Goal: Task Accomplishment & Management: Use online tool/utility

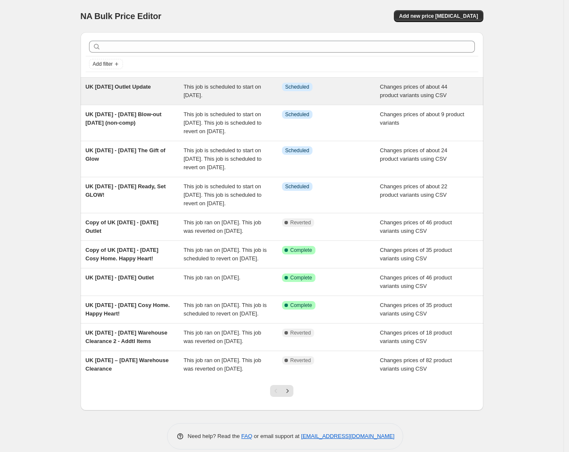
click at [147, 89] on span "UK [DATE] Outlet Update" at bounding box center [118, 86] width 65 height 6
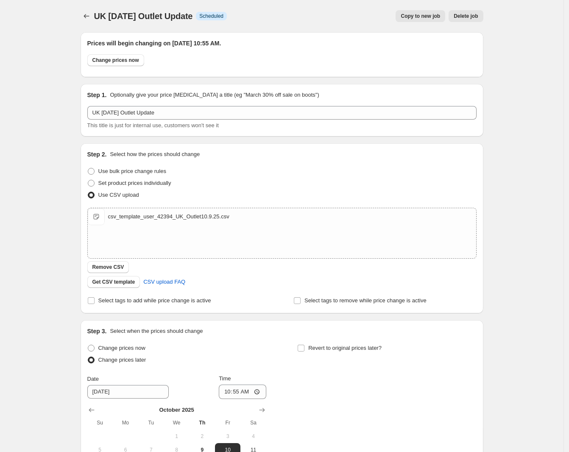
click at [427, 16] on span "Copy to new job" at bounding box center [419, 16] width 39 height 7
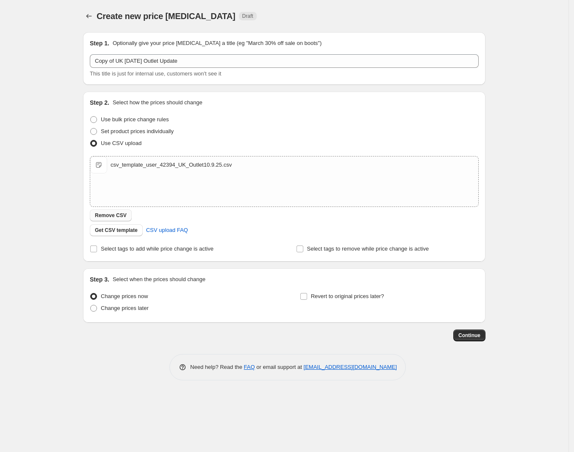
click at [119, 215] on span "Remove CSV" at bounding box center [111, 215] width 32 height 7
click at [305, 296] on input "Revert to original prices later?" at bounding box center [303, 296] width 7 height 7
checkbox input "true"
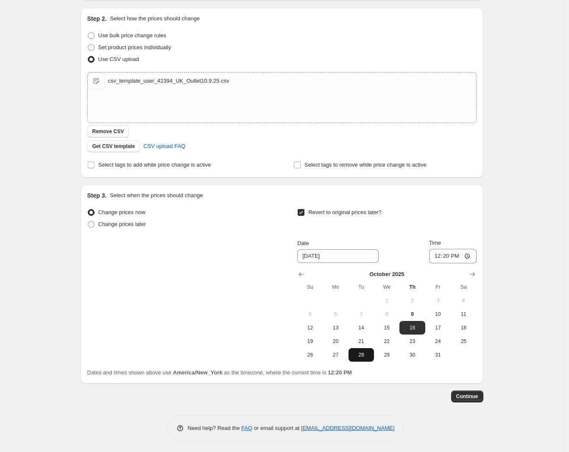
scroll to position [86, 0]
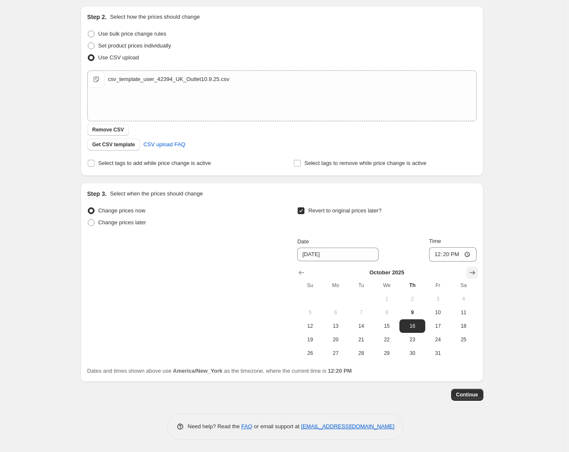
click at [475, 275] on icon "Show next month, November 2025" at bounding box center [472, 272] width 8 height 8
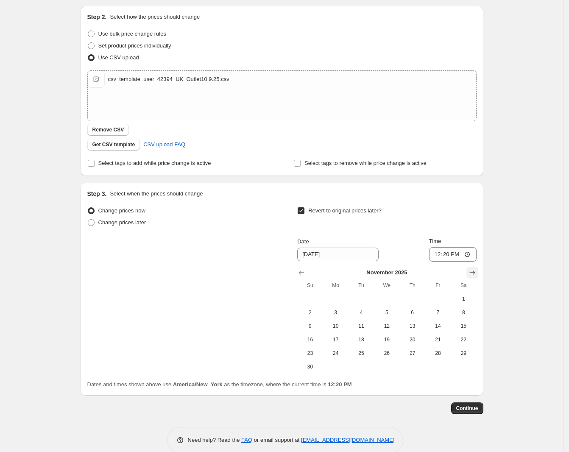
click at [475, 275] on icon "Show next month, December 2025" at bounding box center [472, 272] width 8 height 8
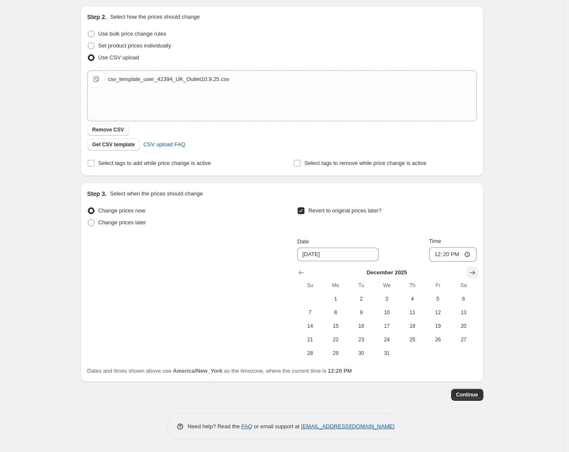
click at [475, 275] on icon "Show next month, January 2026" at bounding box center [472, 272] width 8 height 8
click at [339, 355] on span "26" at bounding box center [335, 353] width 19 height 7
type input "1/26/2026"
click at [440, 252] on input "12:20" at bounding box center [452, 254] width 47 height 14
type input "17:00"
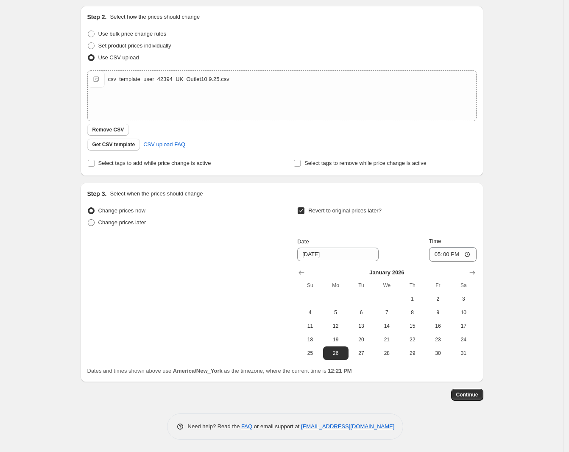
click at [138, 225] on span "Change prices later" at bounding box center [122, 222] width 48 height 6
click at [88, 219] on input "Change prices later" at bounding box center [88, 219] width 0 height 0
radio input "true"
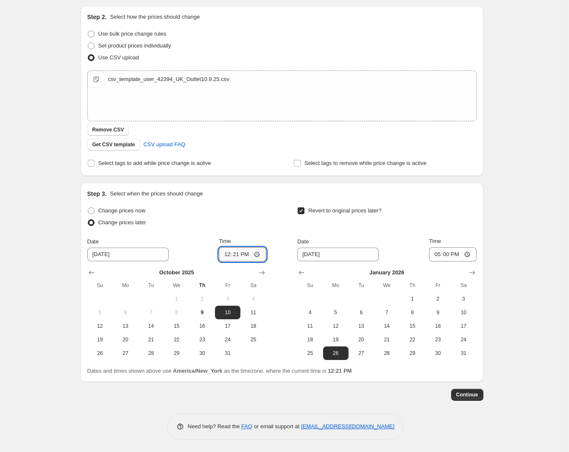
click at [232, 253] on input "12:21" at bounding box center [242, 254] width 47 height 14
click at [234, 253] on input "12:21" at bounding box center [242, 254] width 47 height 14
type input "12:25"
click at [466, 392] on span "Continue" at bounding box center [467, 394] width 22 height 7
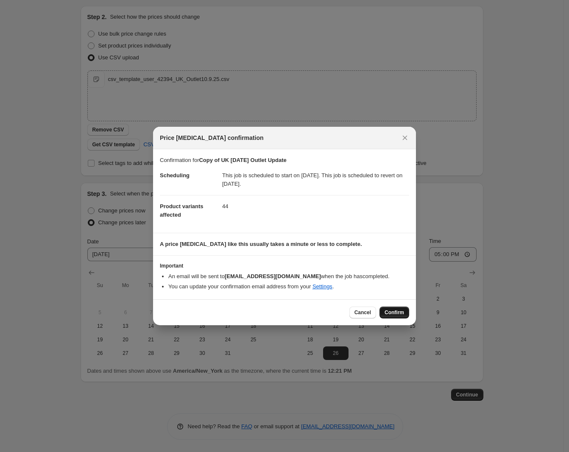
click at [391, 313] on span "Confirm" at bounding box center [393, 312] width 19 height 7
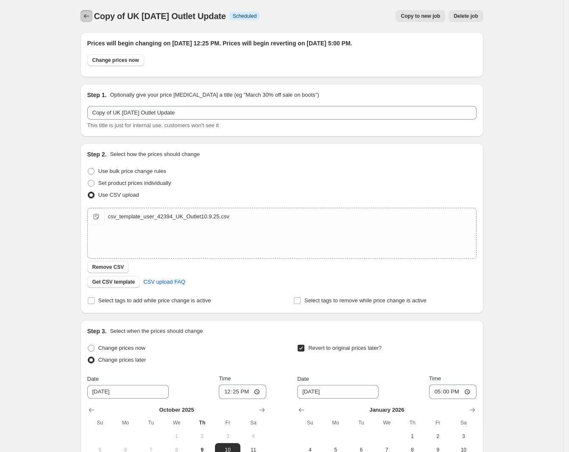
click at [88, 18] on icon "Price change jobs" at bounding box center [86, 16] width 8 height 8
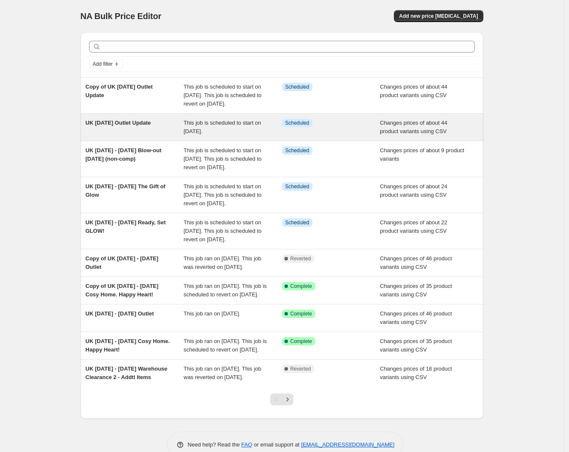
click at [155, 131] on div "UK [DATE] Outlet Update" at bounding box center [135, 127] width 98 height 17
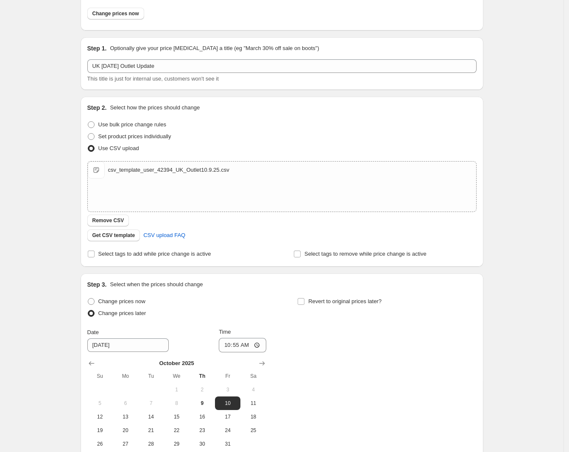
scroll to position [106, 0]
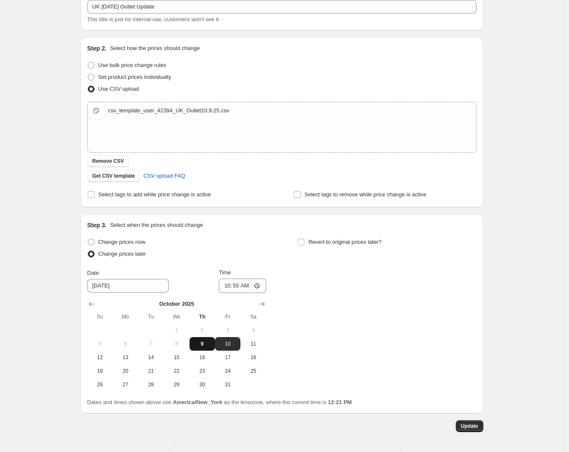
click at [211, 342] on span "9" at bounding box center [202, 343] width 19 height 7
type input "10/9/2025"
click at [303, 242] on input "Revert to original prices later?" at bounding box center [300, 242] width 7 height 7
checkbox input "true"
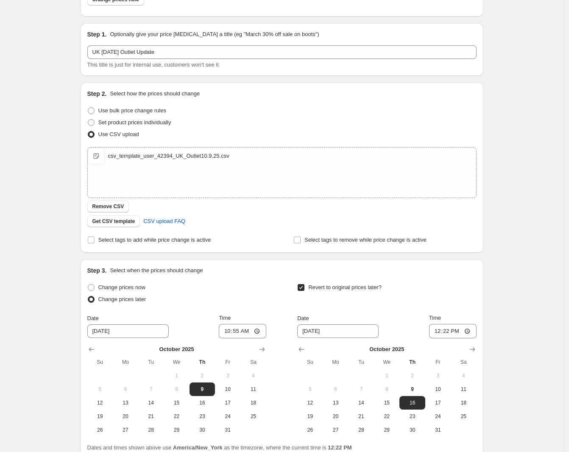
scroll to position [0, 0]
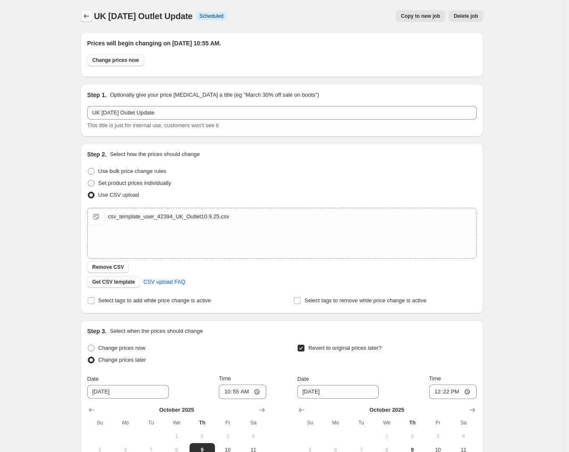
click at [87, 13] on icon "Price change jobs" at bounding box center [86, 16] width 8 height 8
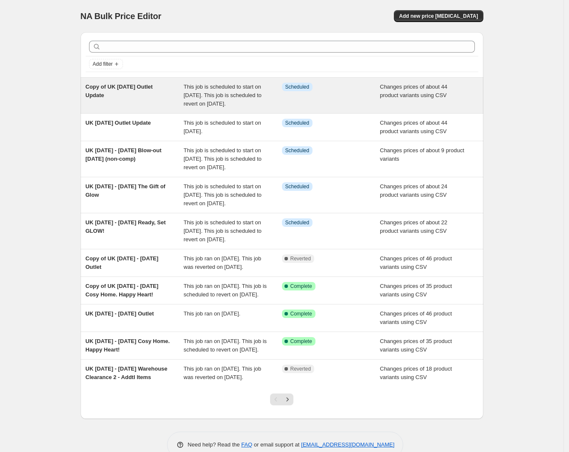
click at [133, 91] on span "Copy of UK October 9 2025 Outlet Update" at bounding box center [119, 90] width 67 height 15
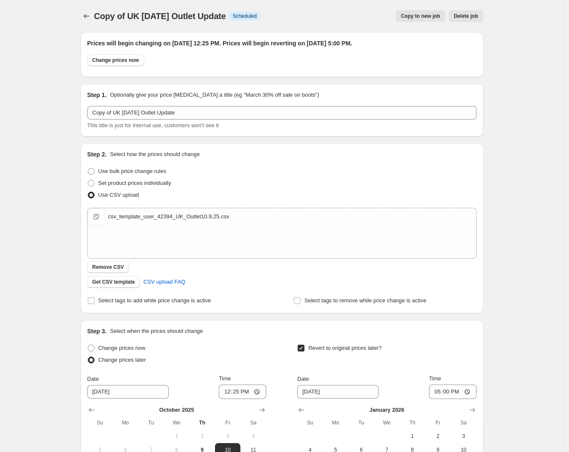
click at [461, 19] on span "Delete job" at bounding box center [465, 16] width 24 height 7
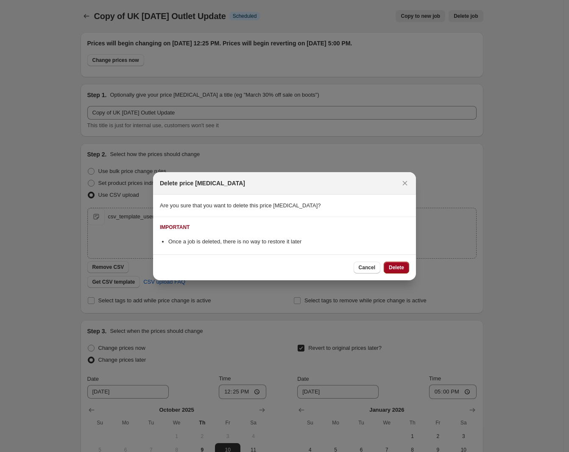
click at [405, 268] on button "Delete" at bounding box center [395, 267] width 25 height 12
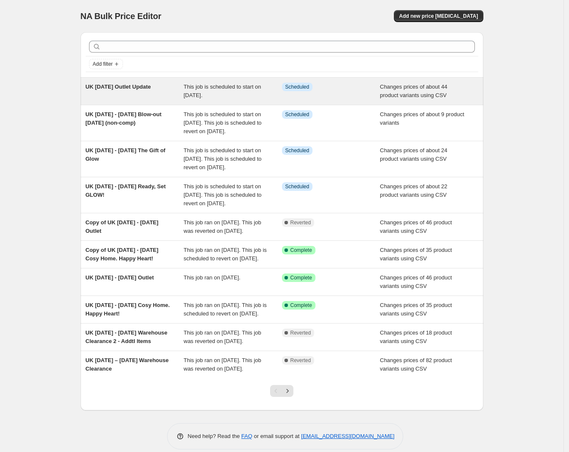
click at [157, 93] on div "UK [DATE] Outlet Update" at bounding box center [135, 91] width 98 height 17
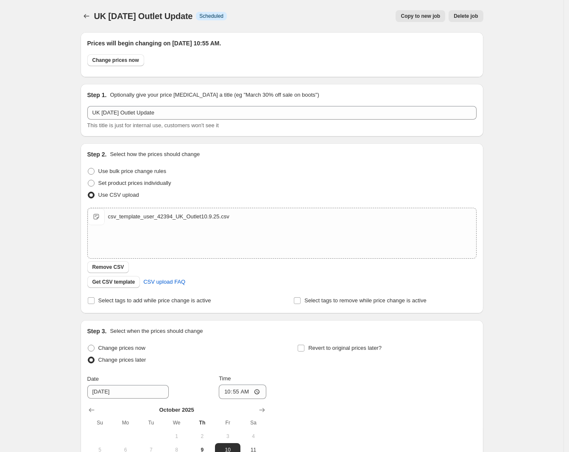
scroll to position [53, 0]
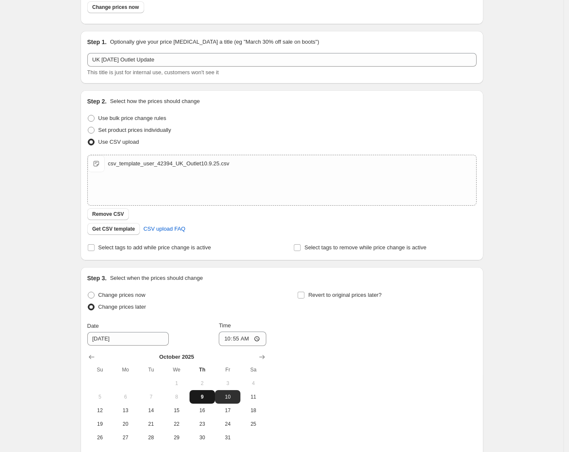
click at [206, 396] on span "9" at bounding box center [202, 396] width 19 height 7
type input "10/9/2025"
click at [304, 292] on input "Revert to original prices later?" at bounding box center [300, 295] width 7 height 7
checkbox input "true"
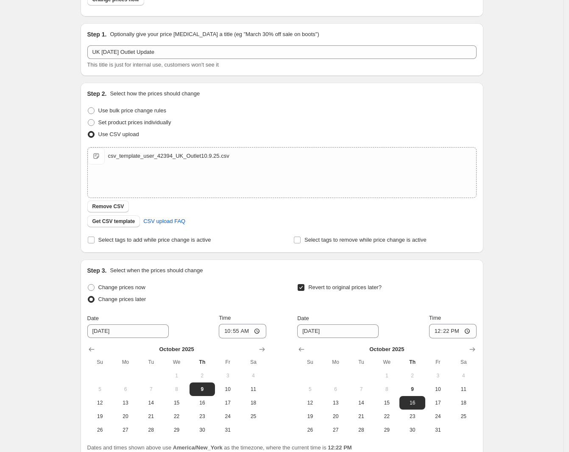
scroll to position [138, 0]
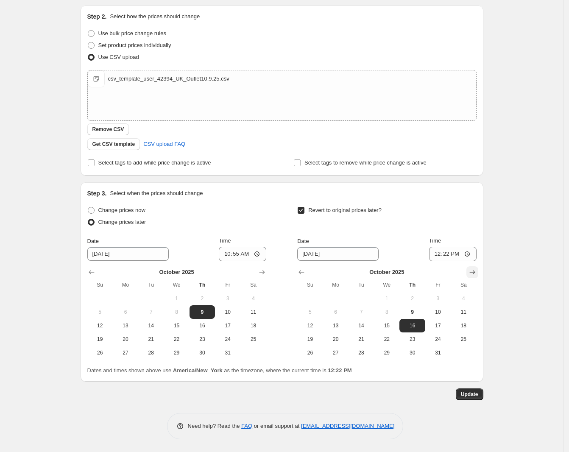
click at [474, 270] on icon "Show next month, November 2025" at bounding box center [472, 272] width 8 height 8
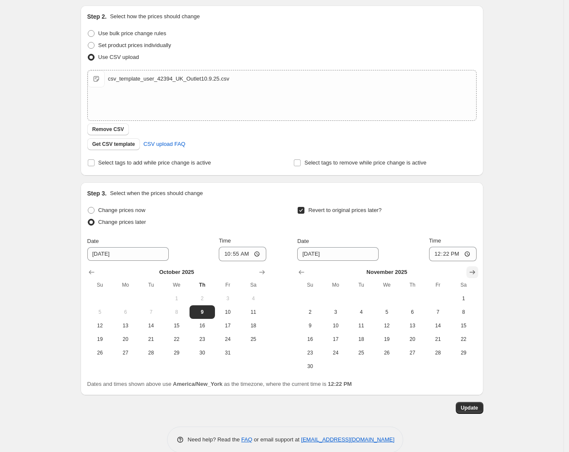
click at [474, 270] on icon "Show next month, December 2025" at bounding box center [472, 272] width 8 height 8
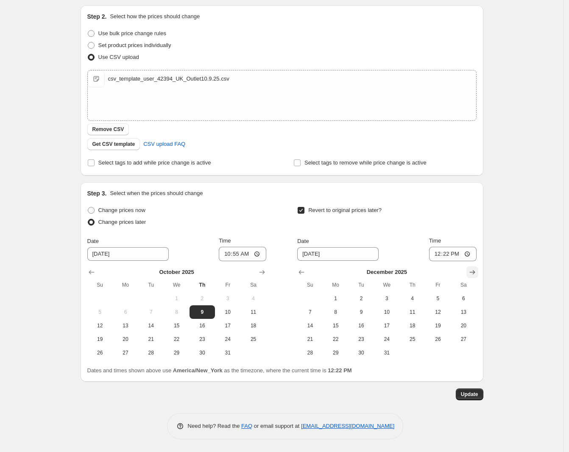
click at [474, 272] on icon "Show next month, January 2026" at bounding box center [472, 272] width 8 height 8
click at [336, 352] on span "26" at bounding box center [335, 352] width 19 height 7
type input "1/26/2026"
click at [439, 254] on input "12:22" at bounding box center [452, 254] width 47 height 14
type input "17:00"
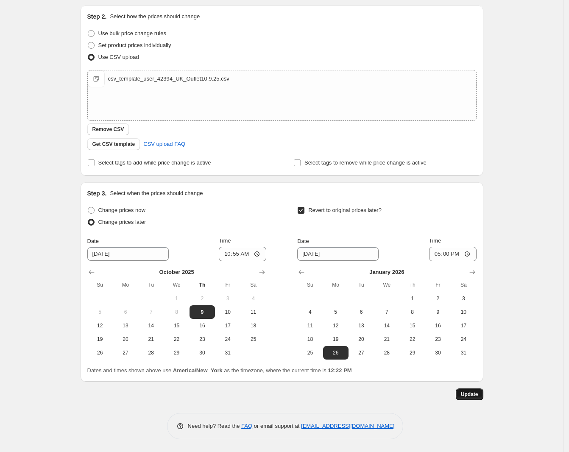
click at [471, 395] on span "Update" at bounding box center [469, 394] width 17 height 7
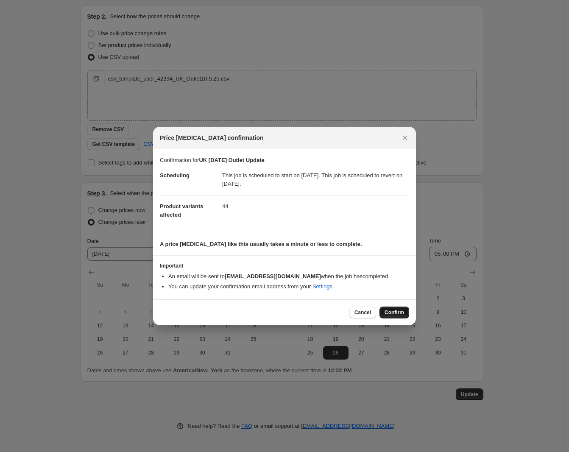
click at [397, 306] on button "Confirm" at bounding box center [394, 312] width 30 height 12
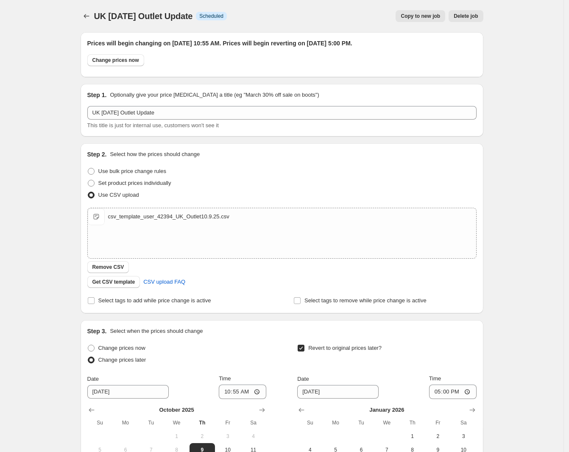
scroll to position [138, 0]
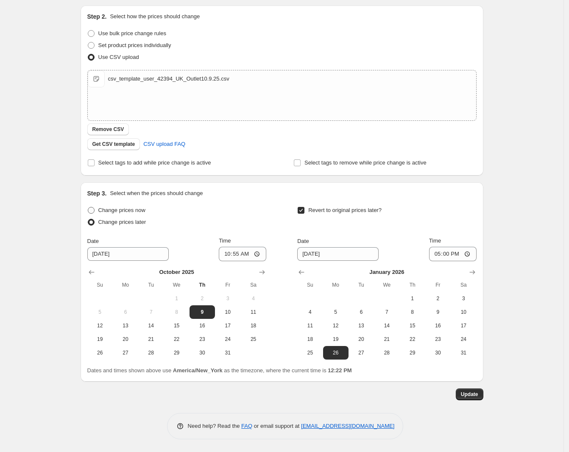
click at [92, 210] on span at bounding box center [91, 210] width 7 height 7
click at [88, 207] on input "Change prices now" at bounding box center [88, 207] width 0 height 0
radio input "true"
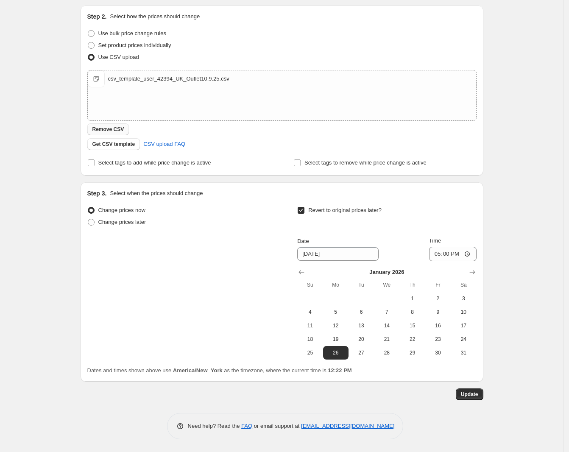
click at [116, 125] on button "Remove CSV" at bounding box center [108, 129] width 42 height 12
click at [476, 395] on span "Update" at bounding box center [469, 394] width 17 height 7
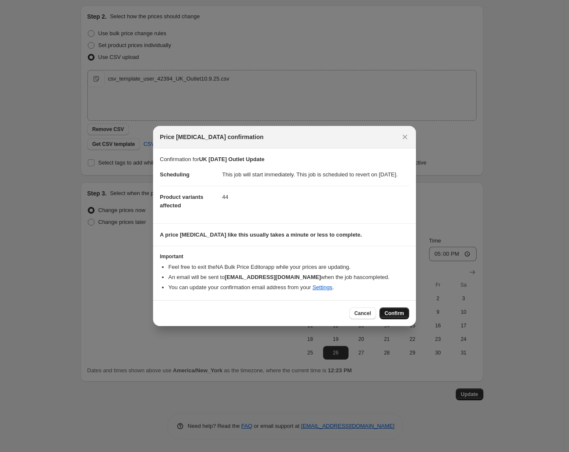
click at [403, 317] on span "Confirm" at bounding box center [393, 313] width 19 height 7
